Goal: Task Accomplishment & Management: Manage account settings

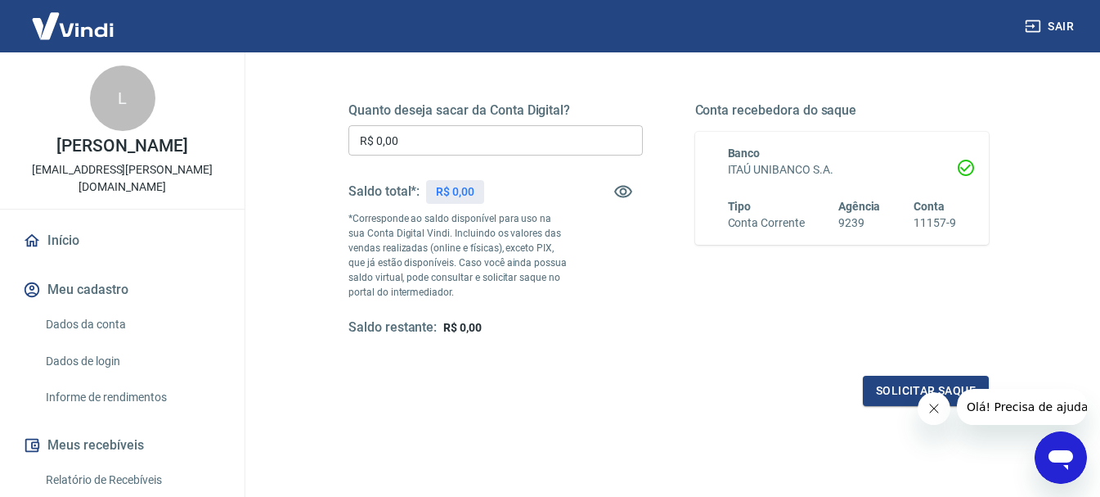
scroll to position [245, 0]
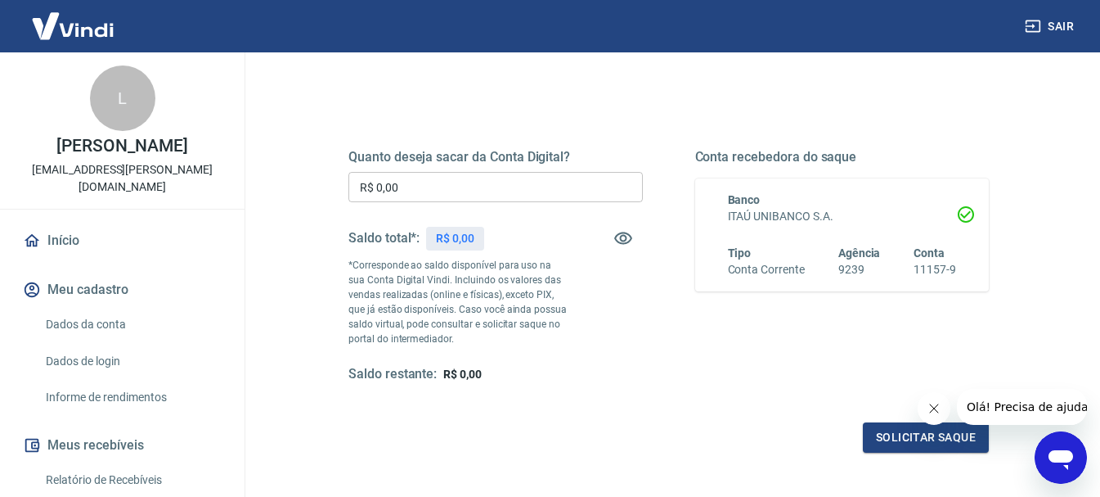
scroll to position [245, 0]
